Goal: Information Seeking & Learning: Learn about a topic

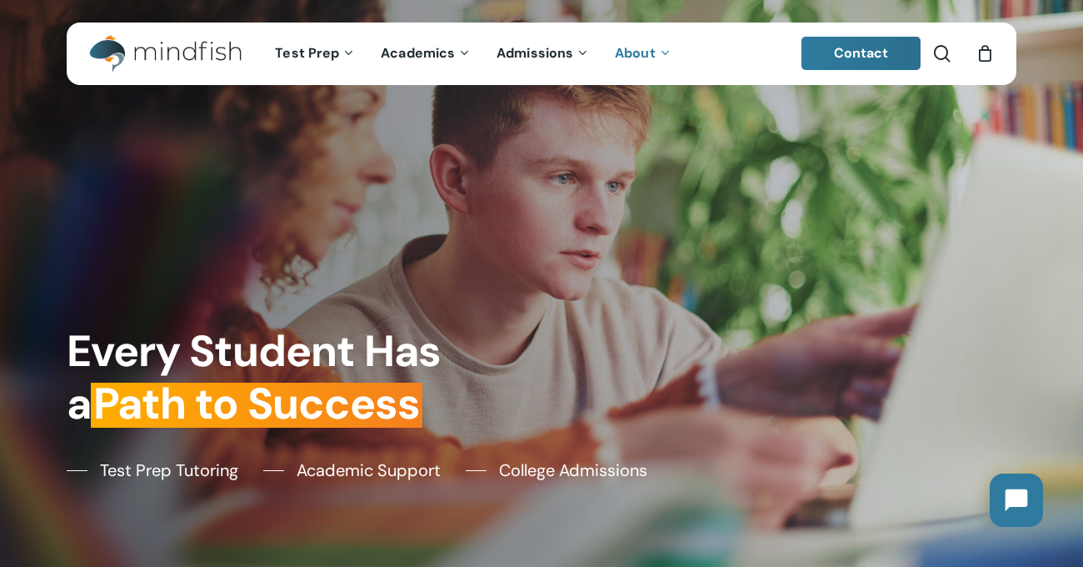
click at [652, 49] on span "About" at bounding box center [635, 52] width 41 height 17
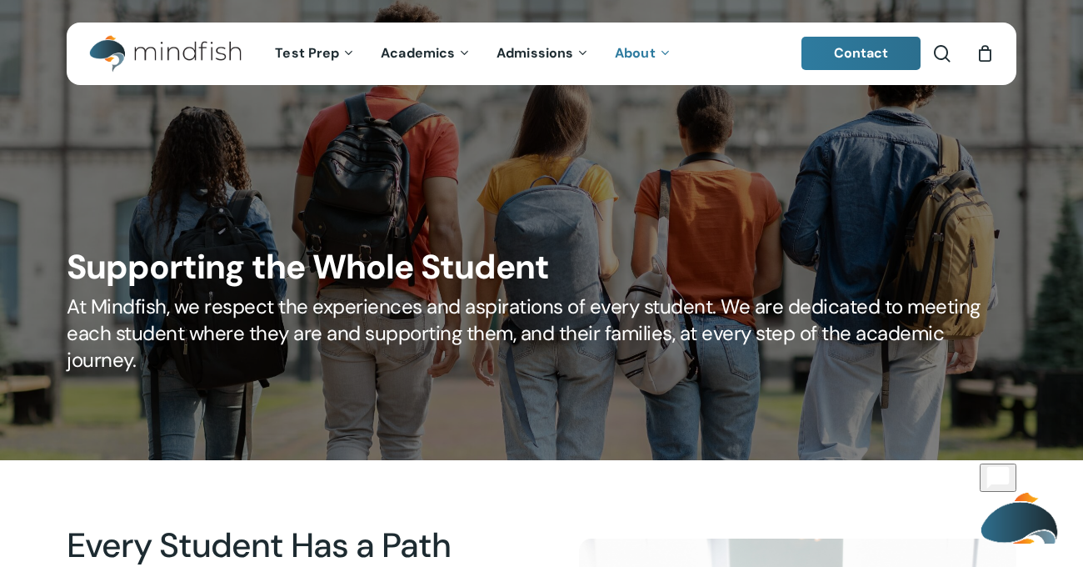
click at [652, 50] on span "About" at bounding box center [635, 52] width 41 height 17
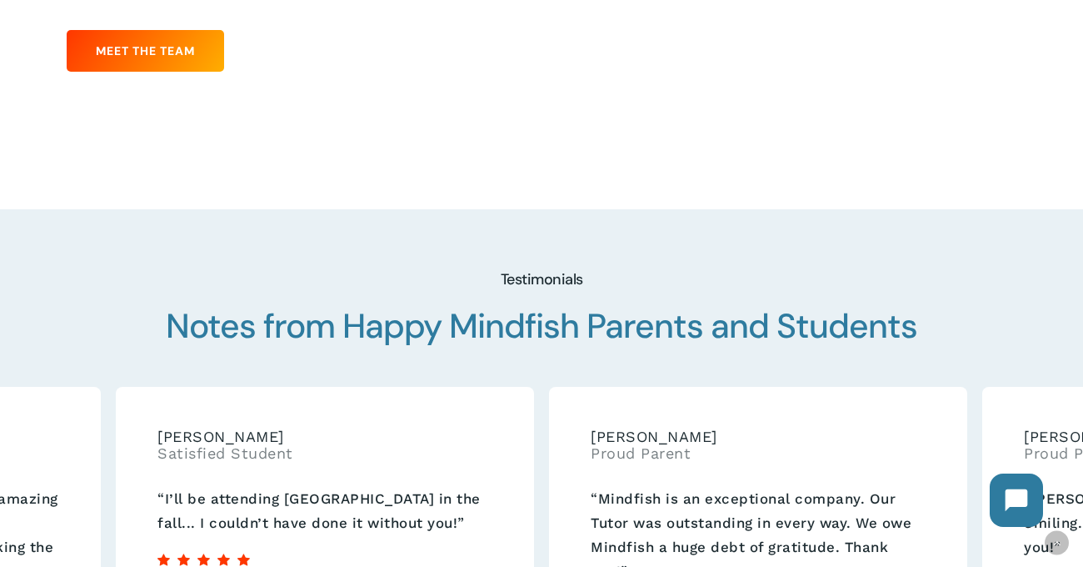
scroll to position [2754, 0]
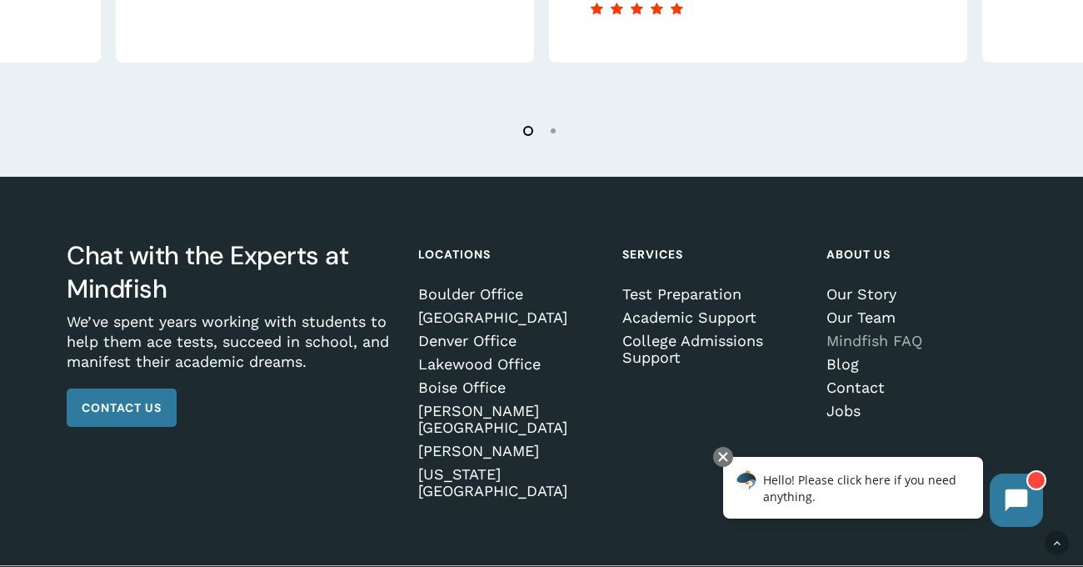
click at [886, 332] on link "Mindfish FAQ" at bounding box center [918, 340] width 185 height 17
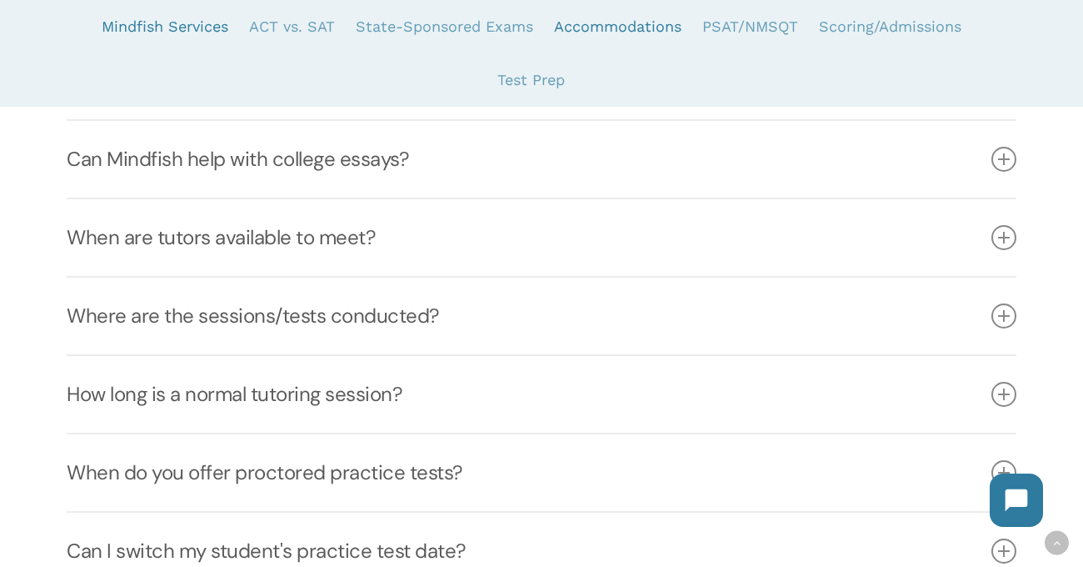
scroll to position [810, 0]
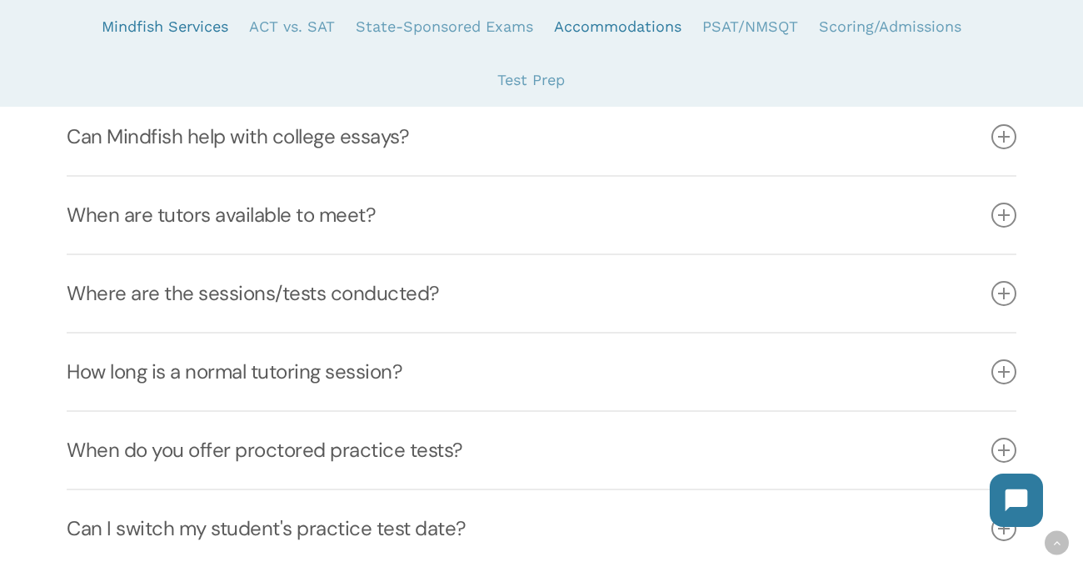
click at [662, 305] on link "Where are the sessions/tests conducted?" at bounding box center [542, 293] width 950 height 77
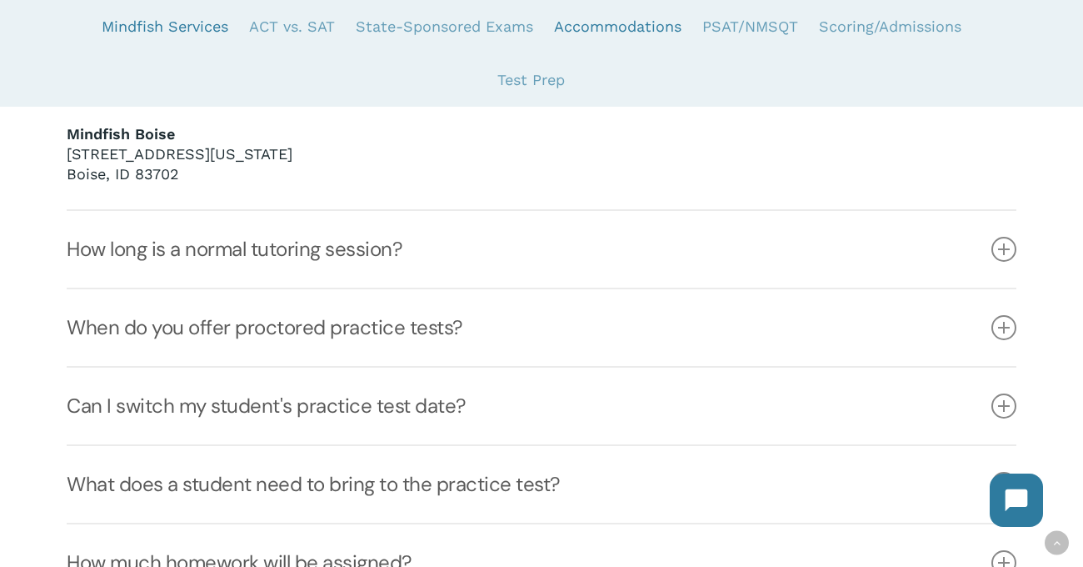
scroll to position [1497, 0]
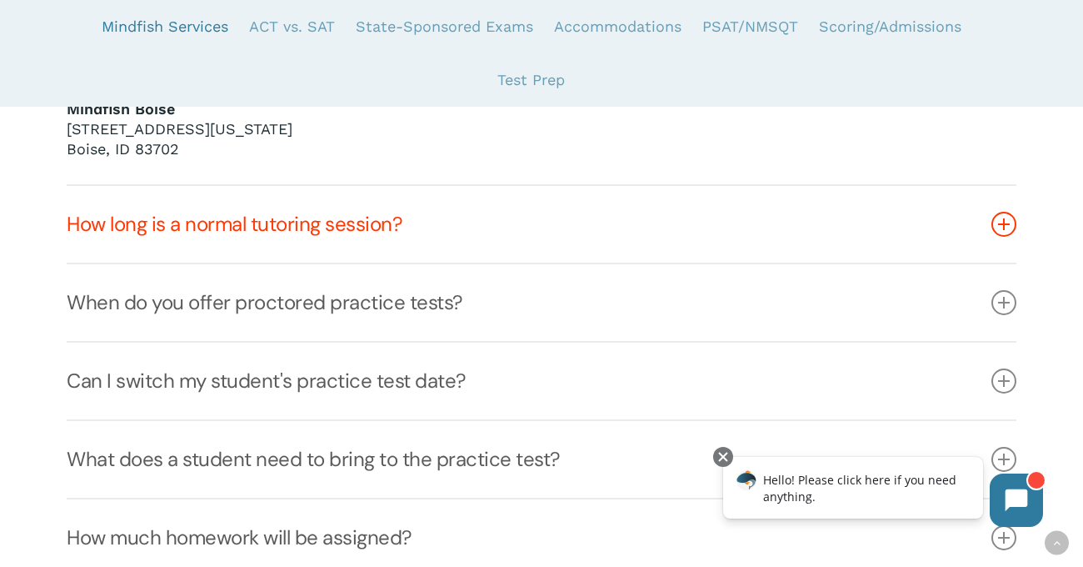
click at [598, 230] on link "How long is a normal tutoring session?" at bounding box center [542, 224] width 950 height 77
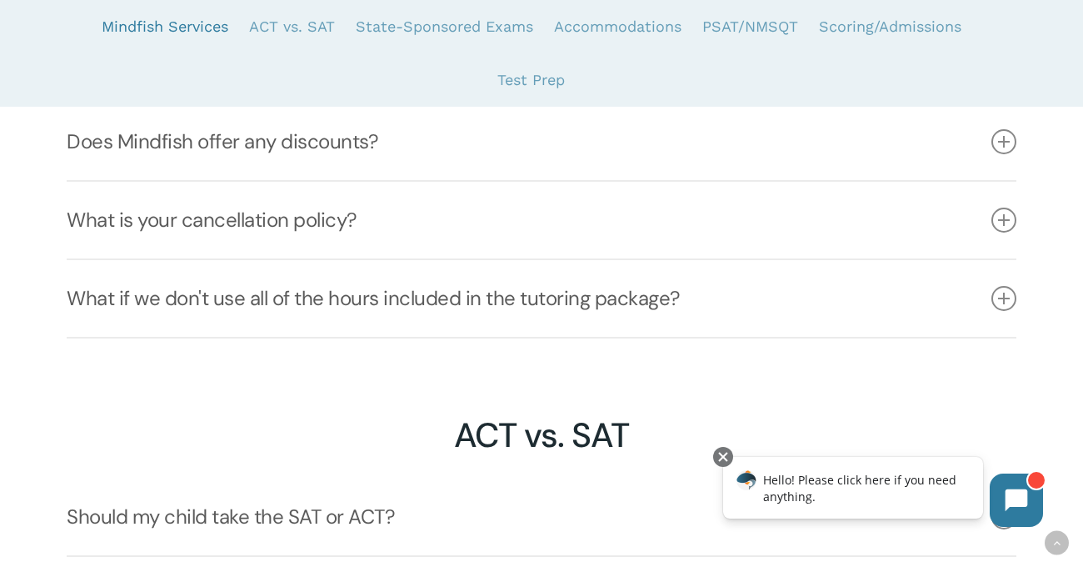
scroll to position [1685, 0]
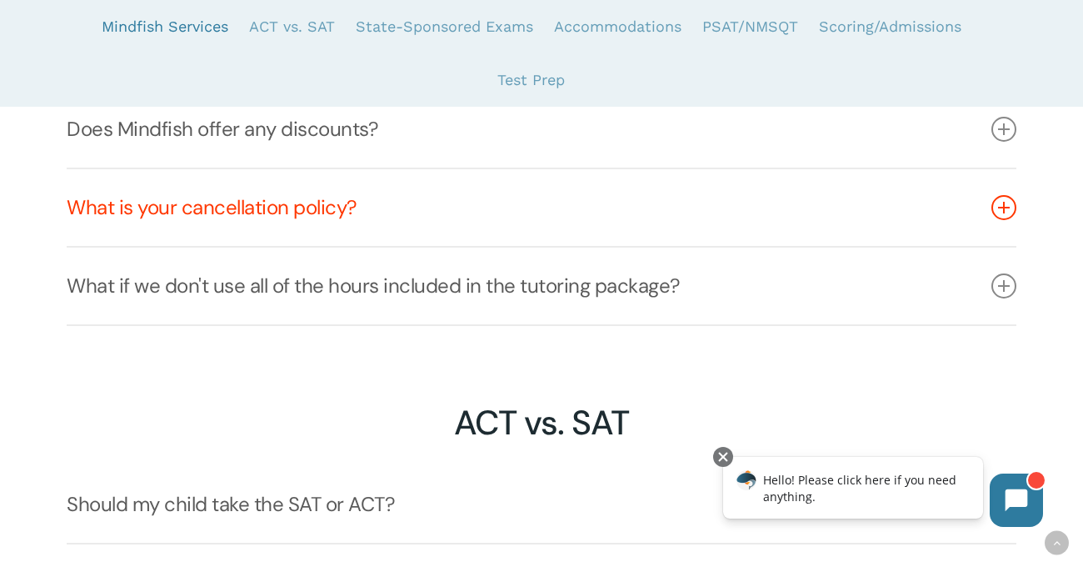
click at [556, 222] on link "What is your cancellation policy?" at bounding box center [542, 207] width 950 height 77
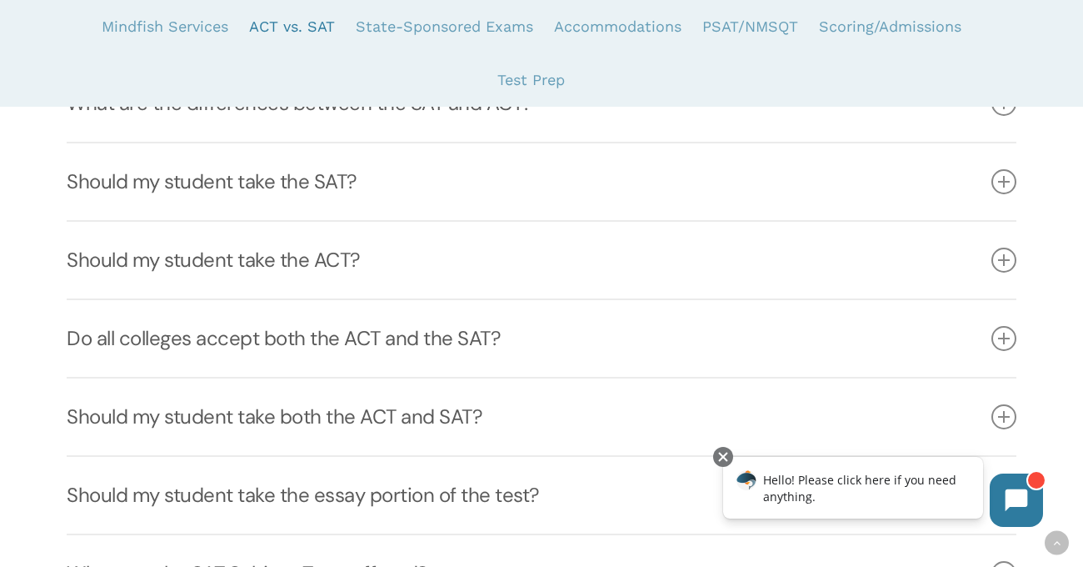
scroll to position [2237, 0]
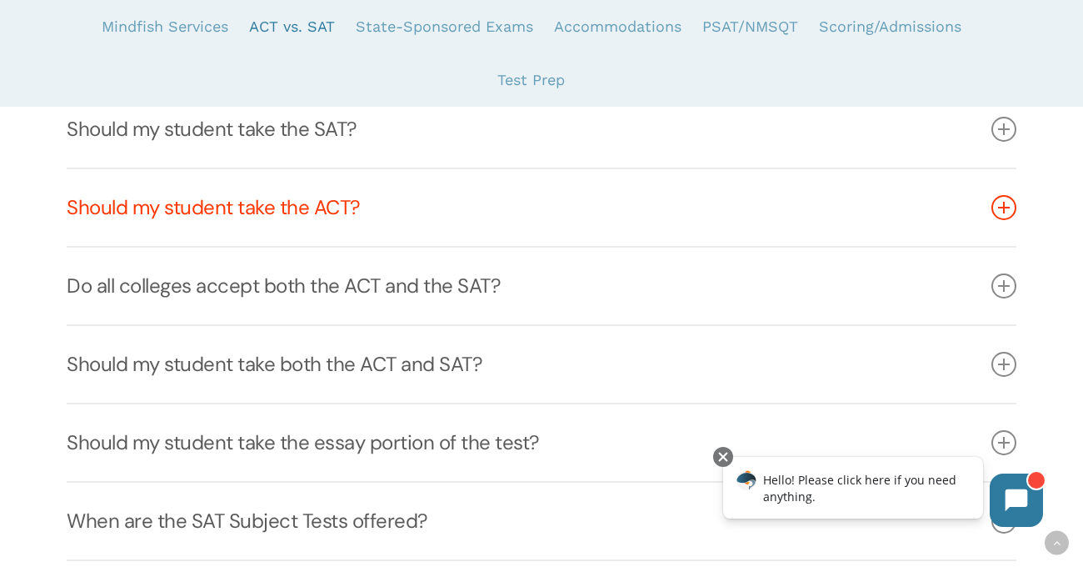
click at [467, 208] on link "Should my student take the ACT?" at bounding box center [542, 207] width 950 height 77
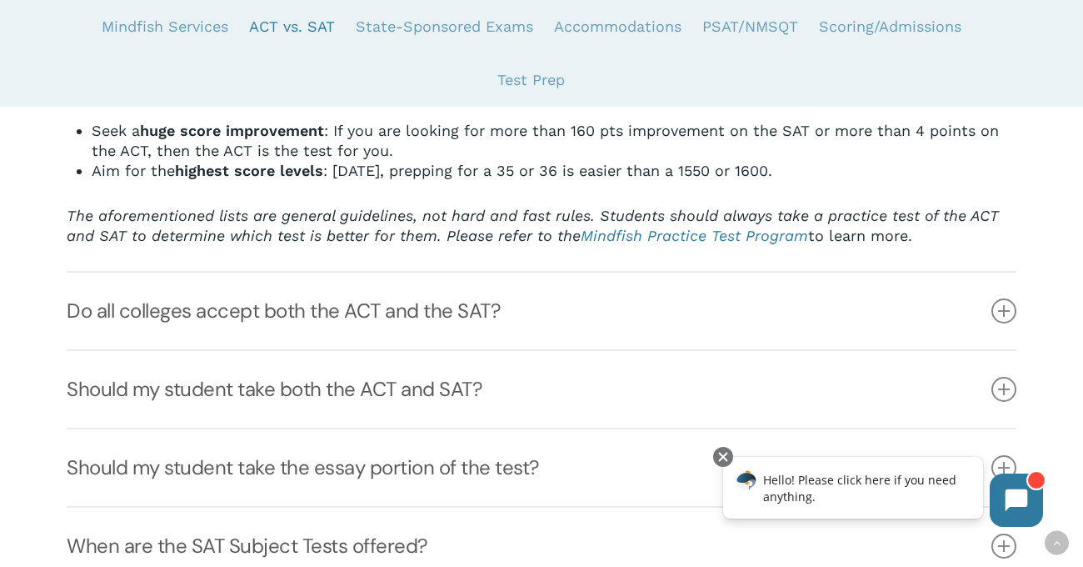
scroll to position [2700, 0]
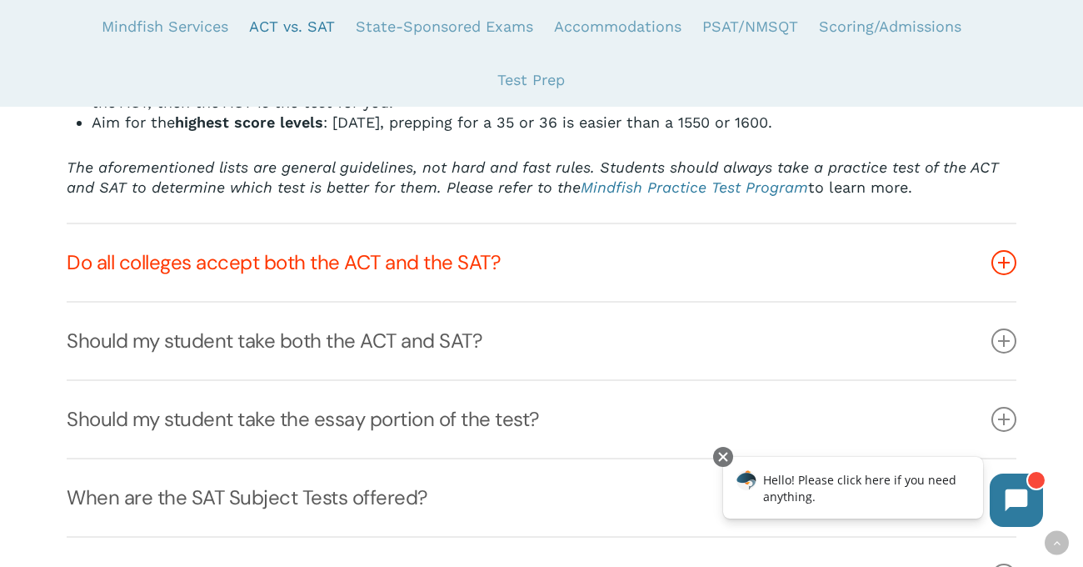
click at [457, 259] on link "Do all colleges accept both the ACT and the SAT?" at bounding box center [542, 262] width 950 height 77
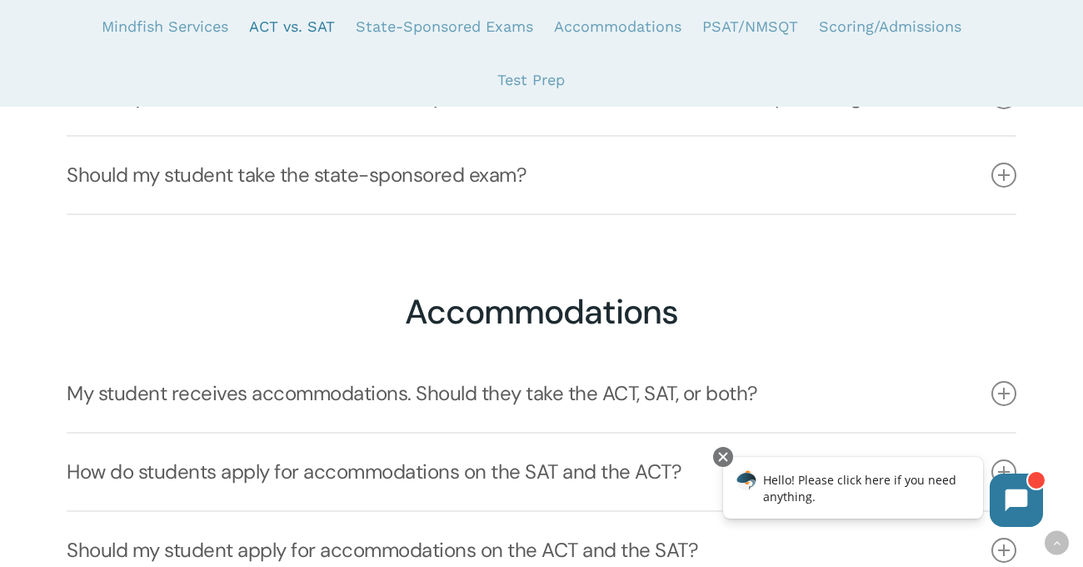
scroll to position [3190, 0]
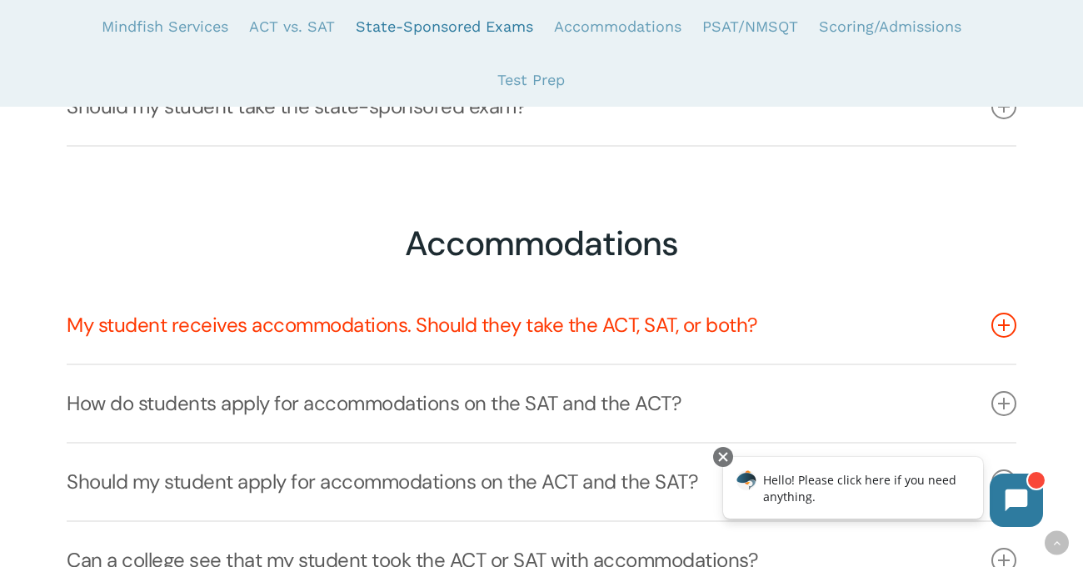
click at [449, 318] on link "My student receives accommodations. Should they take the ACT, SAT, or both?" at bounding box center [542, 325] width 950 height 77
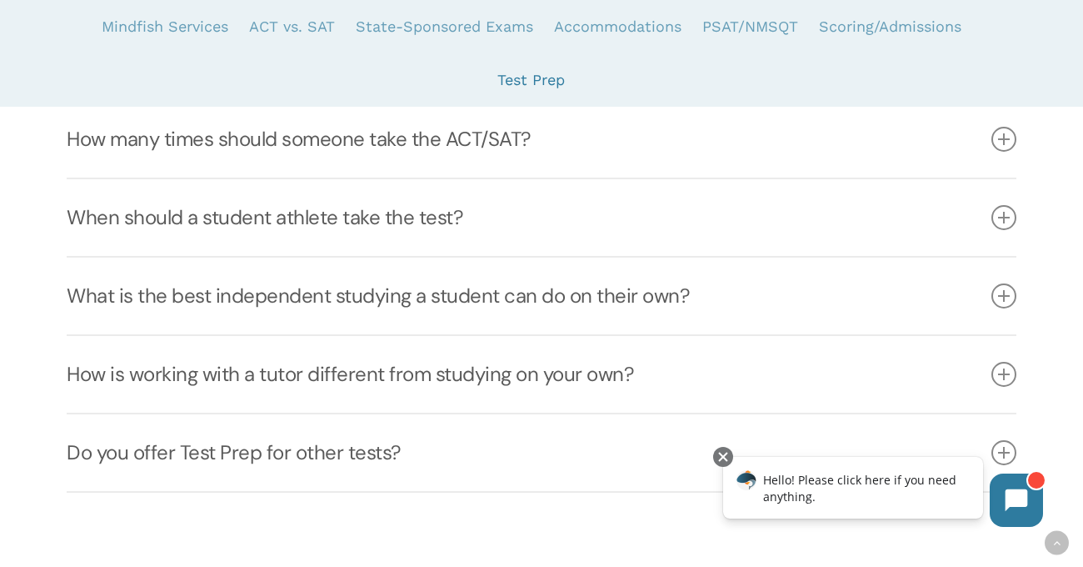
scroll to position [5604, 0]
